Goal: Use online tool/utility: Utilize a website feature to perform a specific function

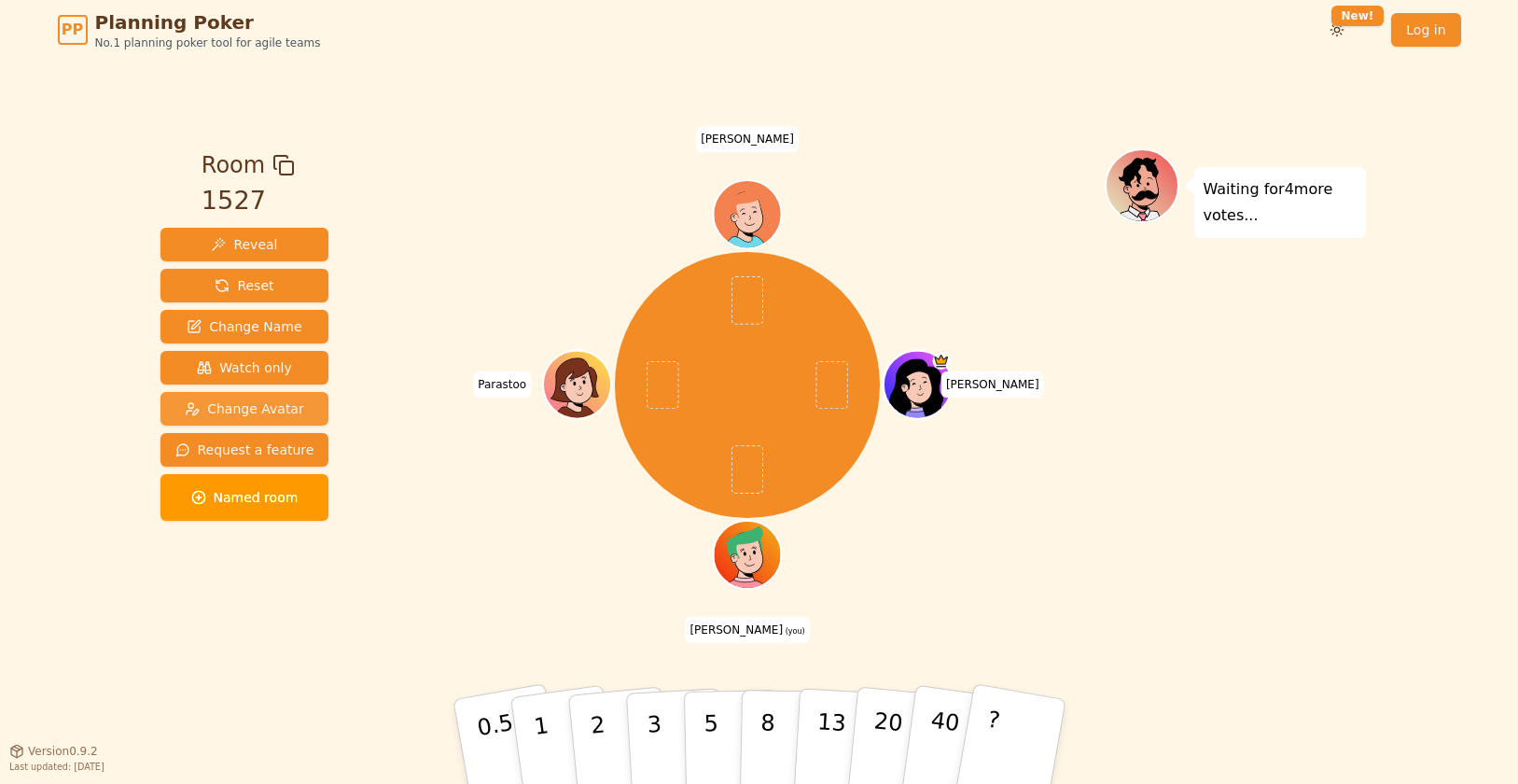
click at [276, 402] on span "Change Avatar" at bounding box center [244, 409] width 120 height 19
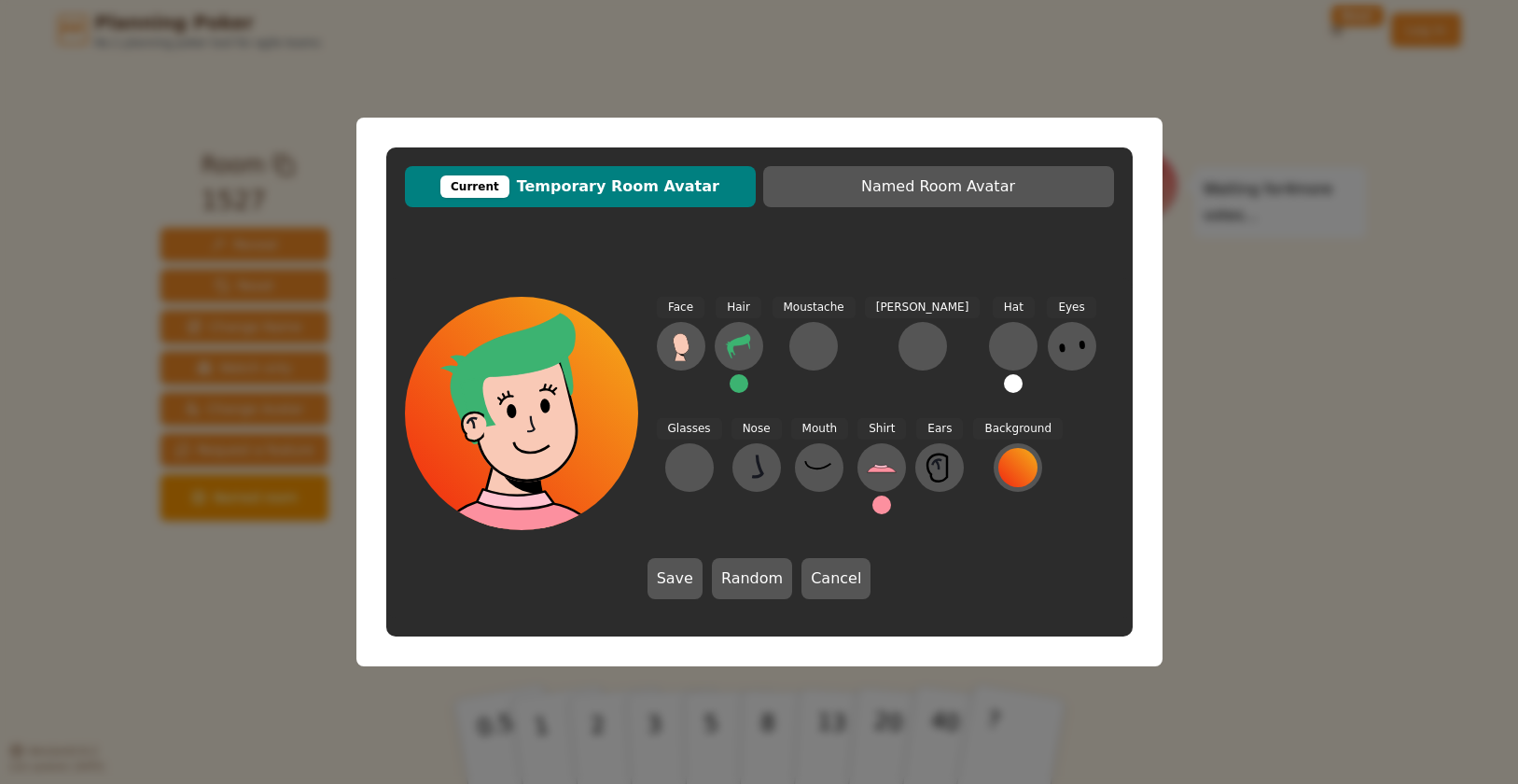
click at [747, 381] on button at bounding box center [739, 383] width 19 height 19
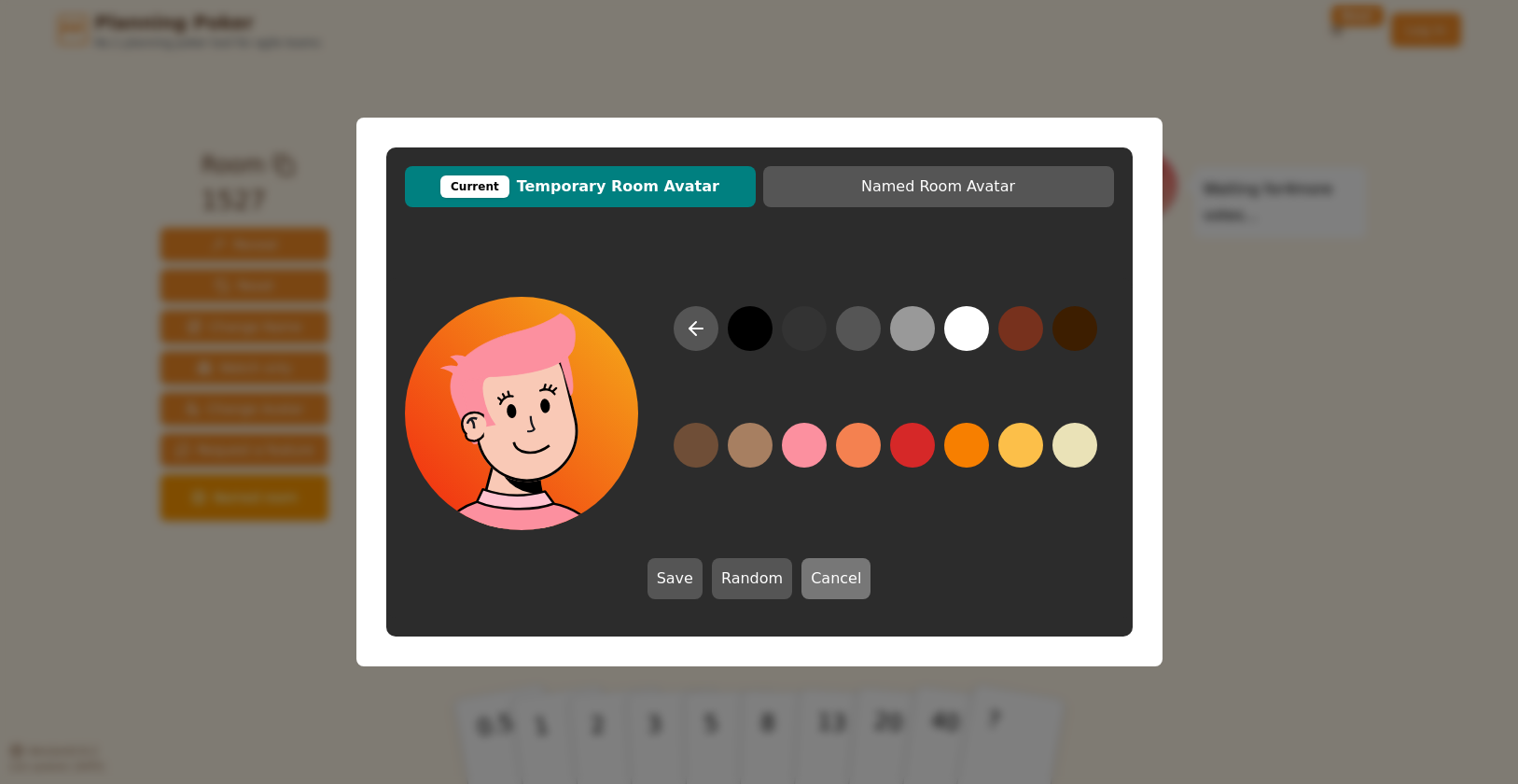
click at [833, 583] on button "Cancel" at bounding box center [836, 577] width 69 height 41
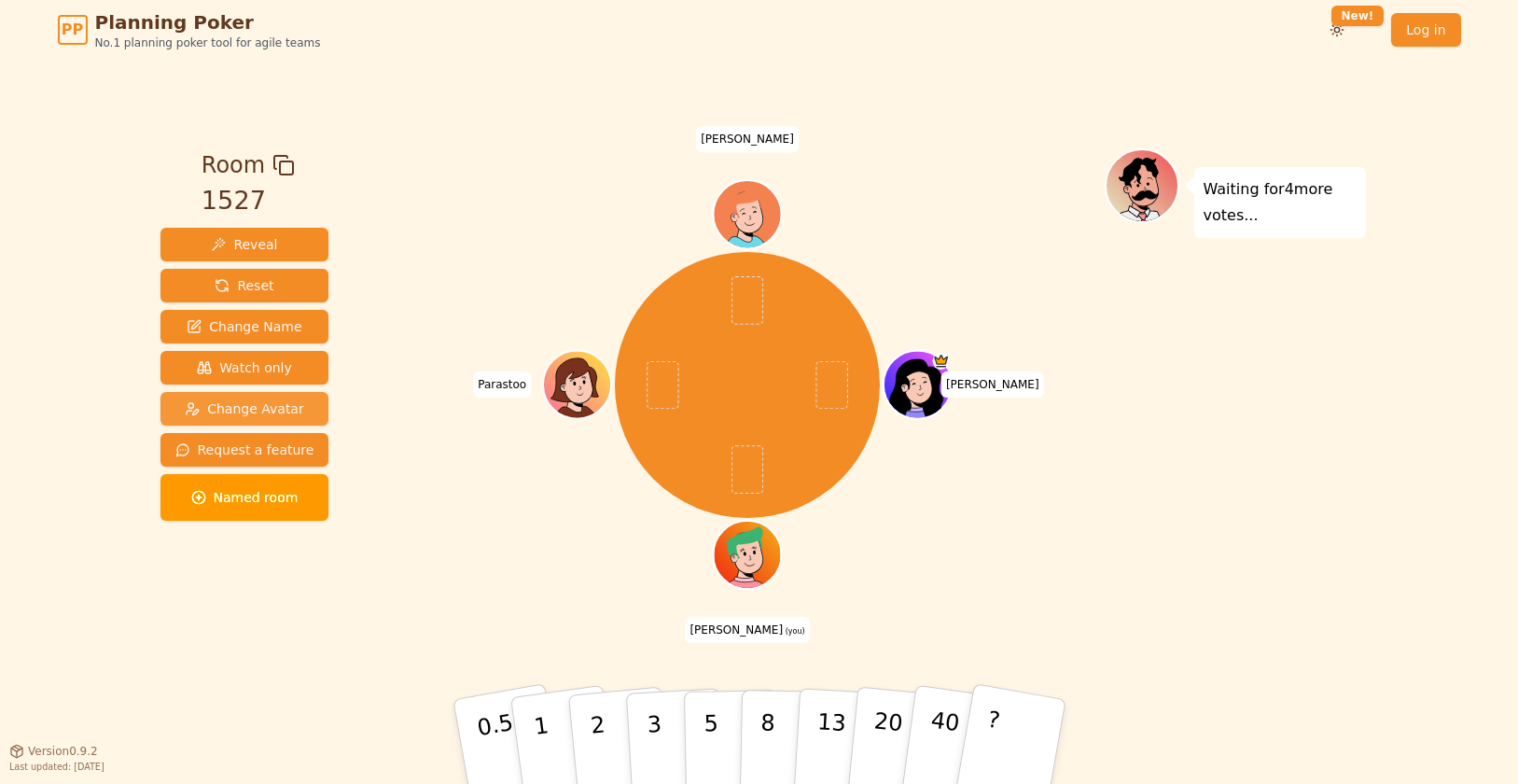
click at [292, 402] on span "Change Avatar" at bounding box center [244, 409] width 120 height 19
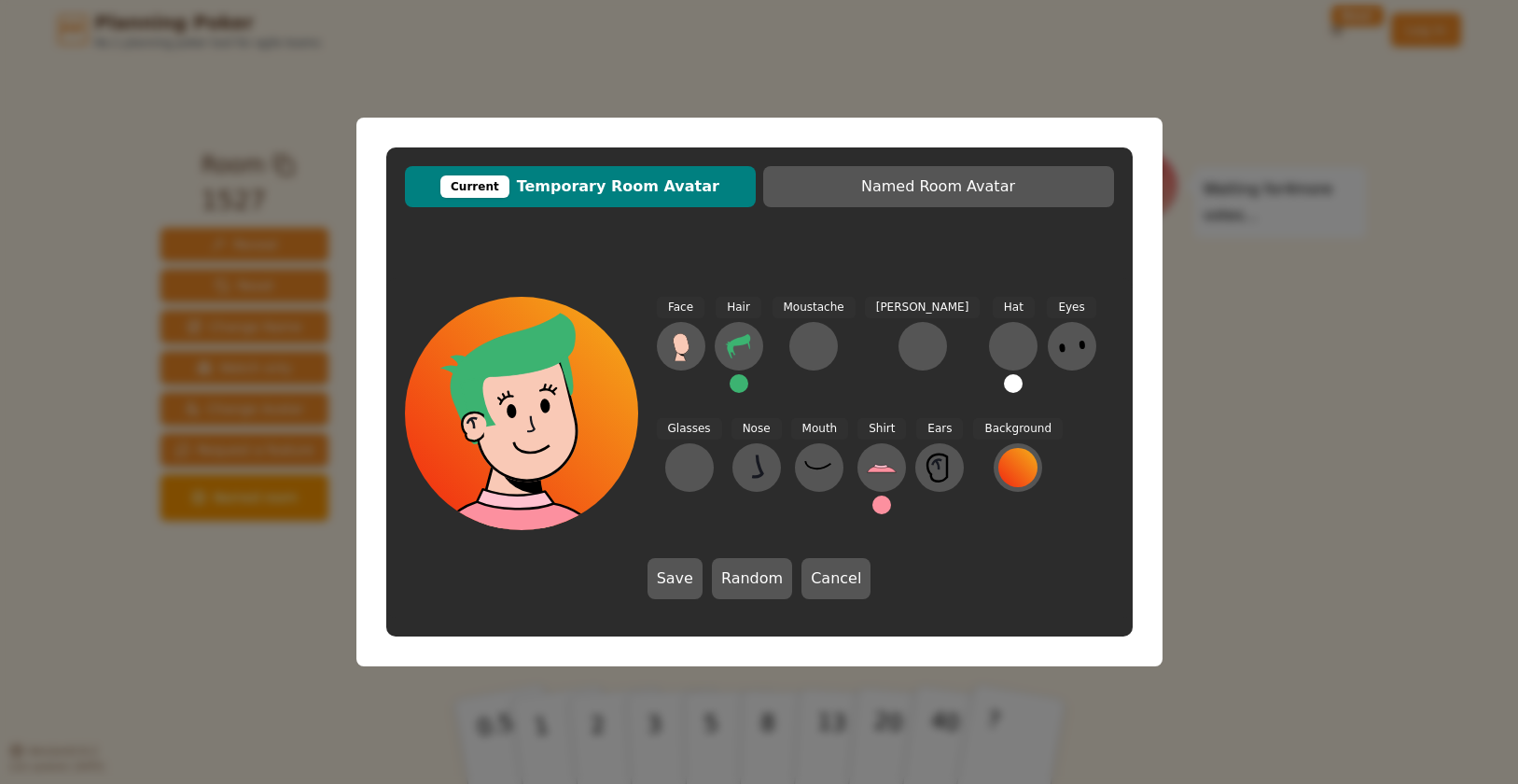
click at [731, 385] on button at bounding box center [739, 383] width 19 height 19
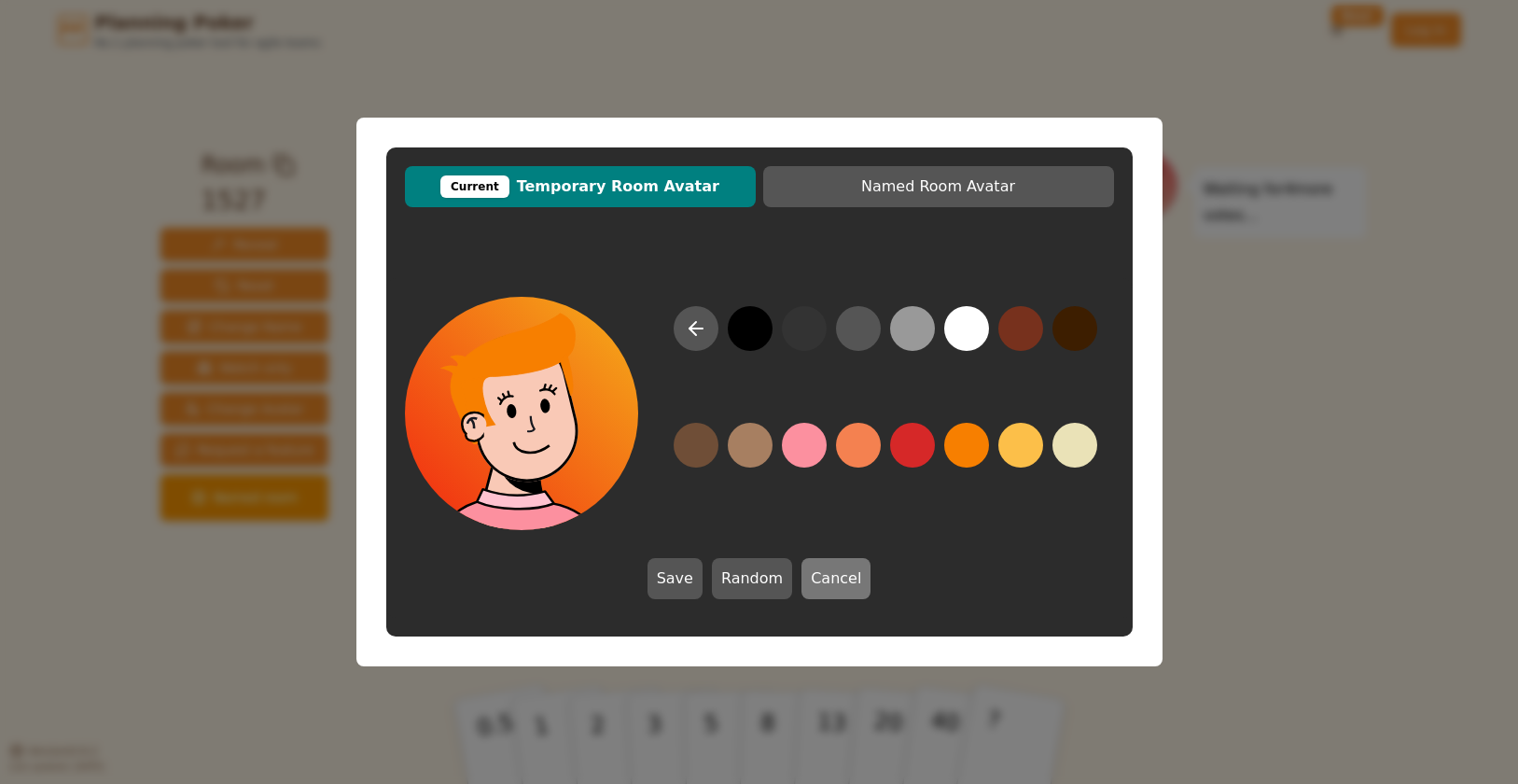
click at [819, 577] on button "Cancel" at bounding box center [836, 577] width 69 height 41
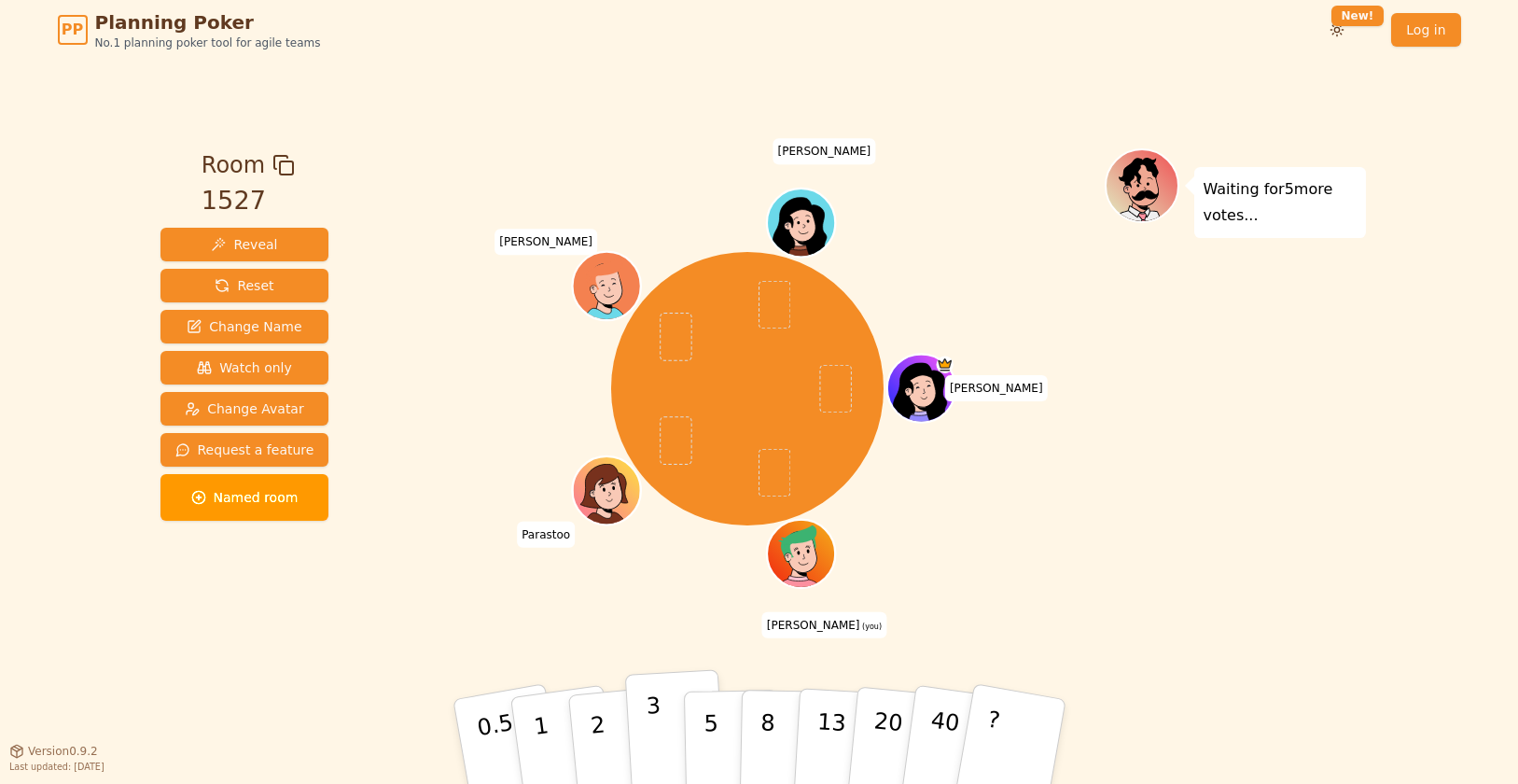
click at [645, 706] on button "3" at bounding box center [675, 742] width 101 height 145
click at [515, 624] on div "[PERSON_NAME] (you) [PERSON_NAME]" at bounding box center [748, 404] width 714 height 513
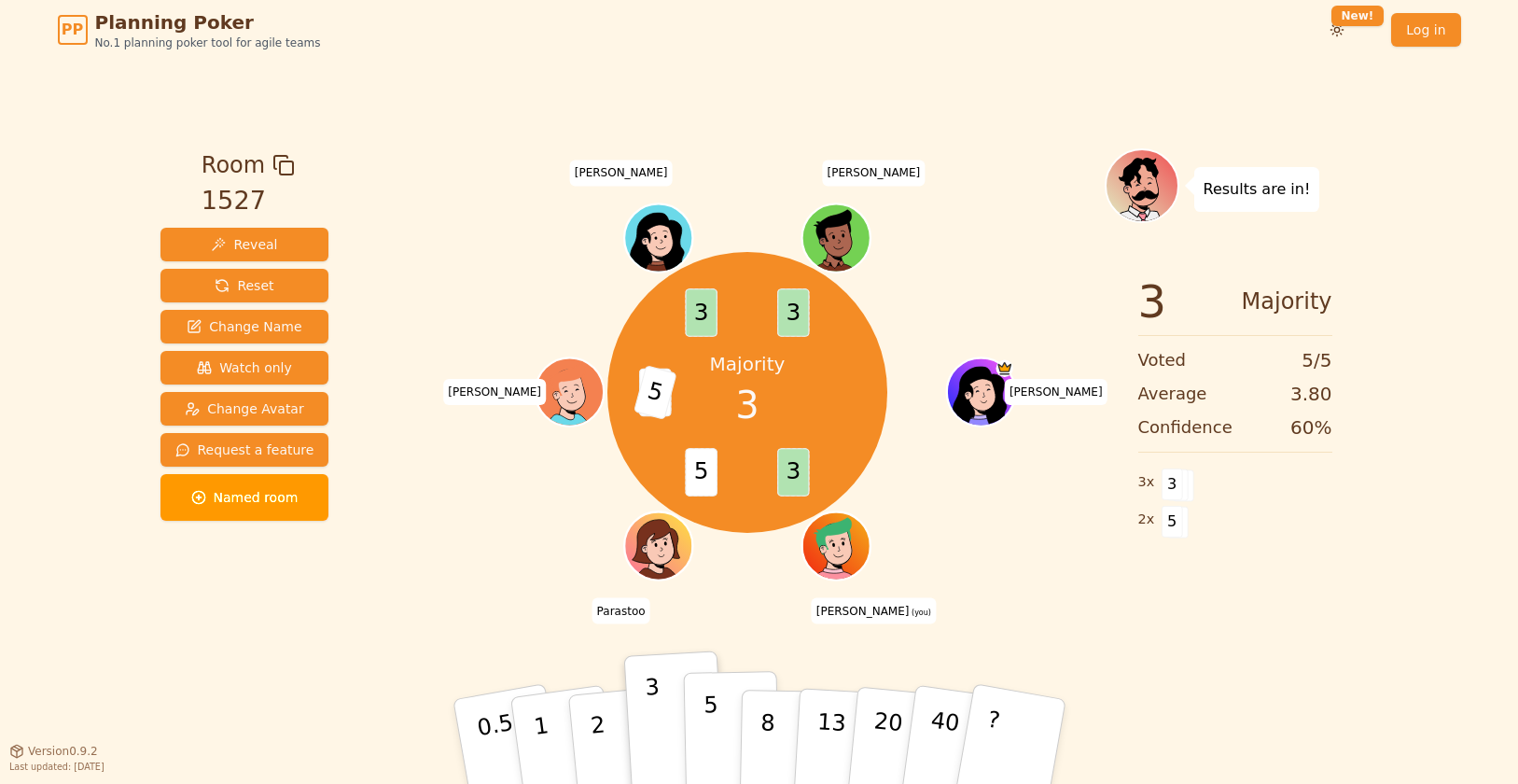
click at [698, 718] on button "5" at bounding box center [731, 741] width 96 height 142
